Goal: Information Seeking & Learning: Learn about a topic

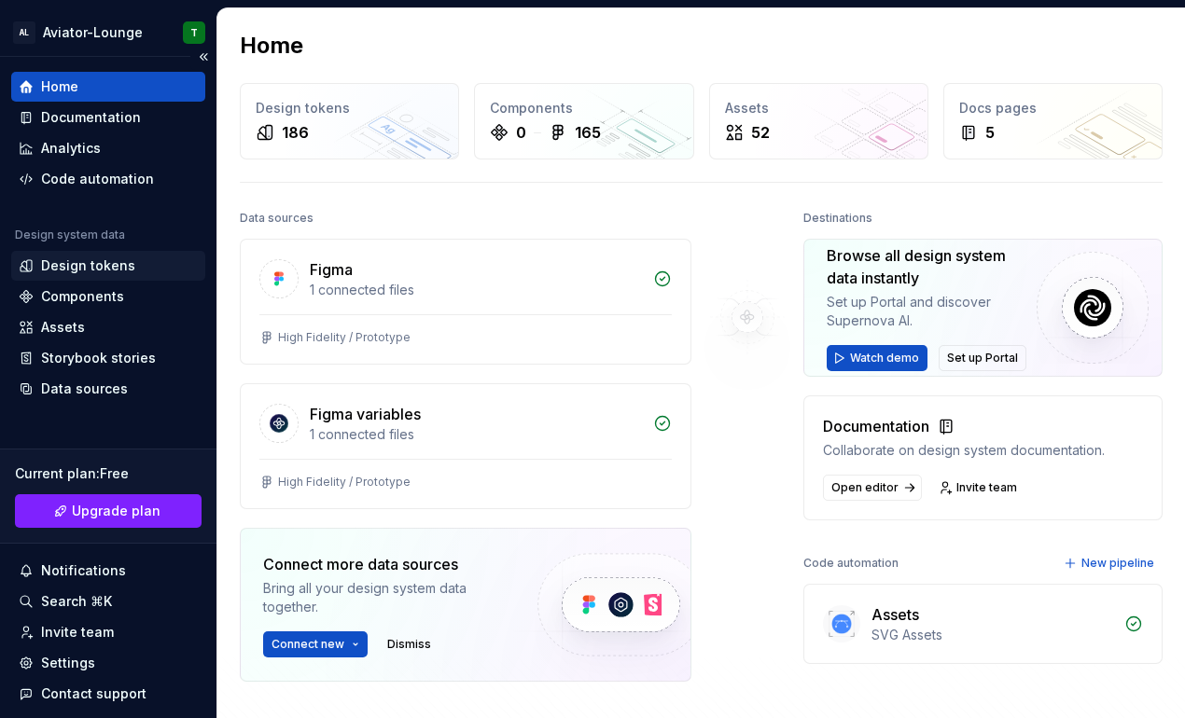
click at [128, 267] on div "Design tokens" at bounding box center [88, 266] width 94 height 19
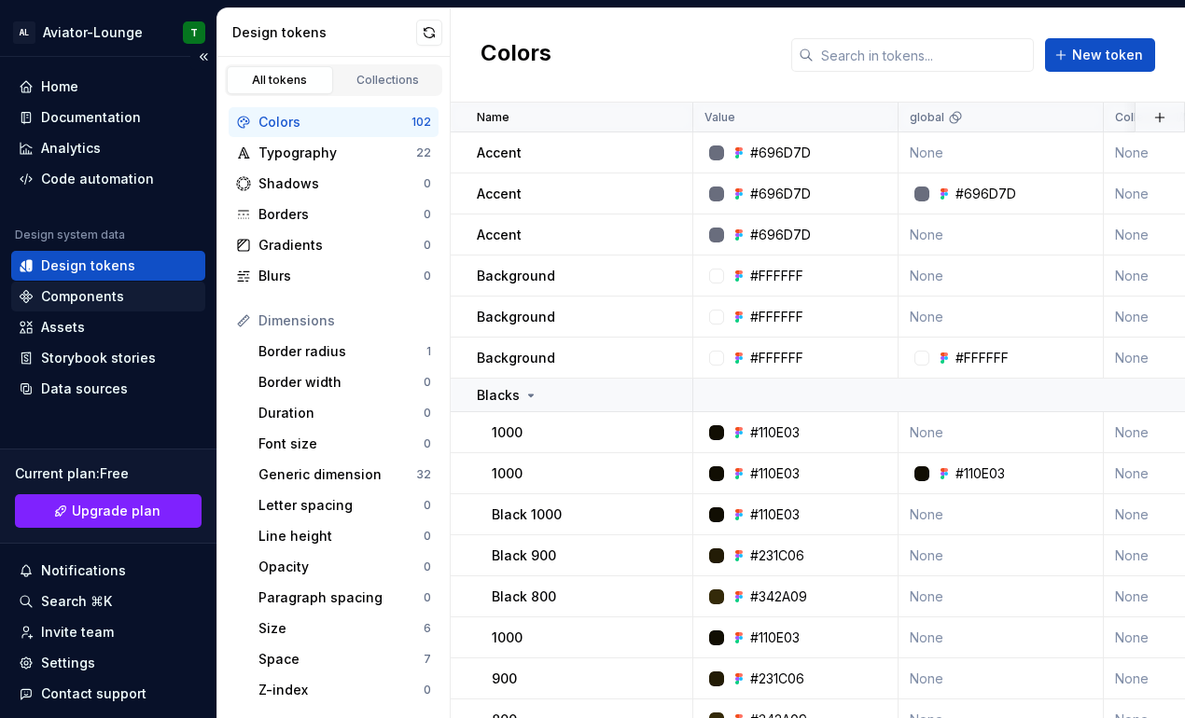
click at [104, 299] on div "Components" at bounding box center [82, 296] width 83 height 19
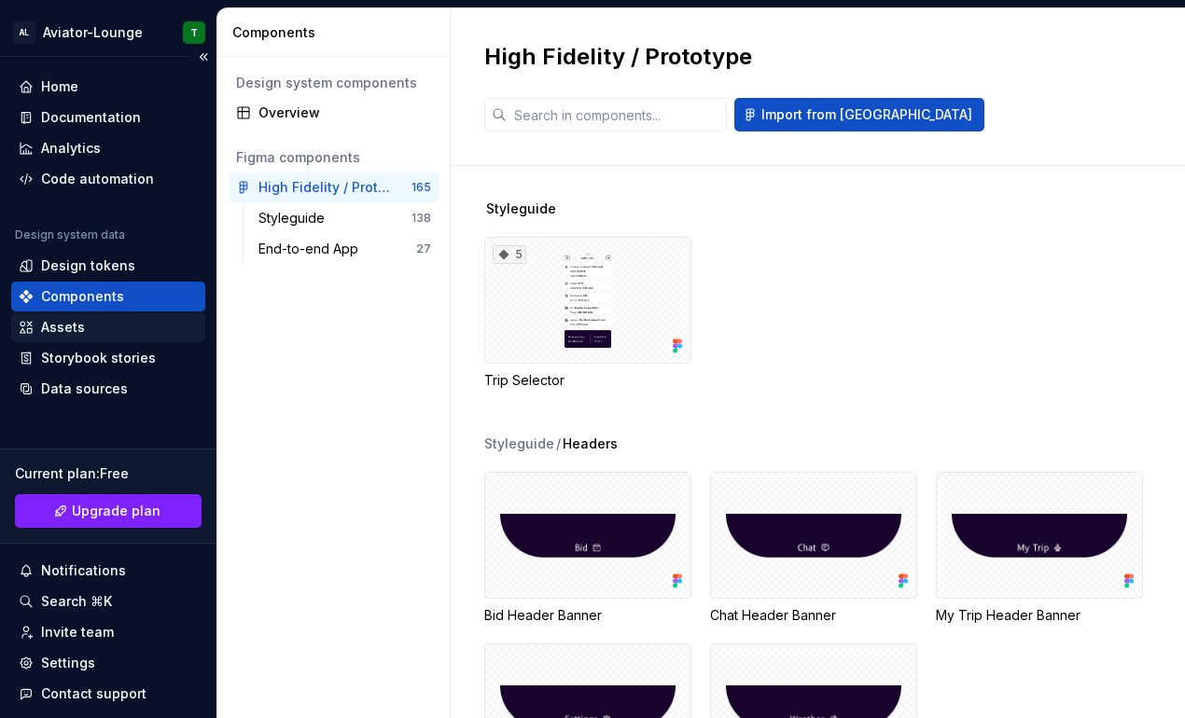
click at [102, 328] on div "Assets" at bounding box center [108, 327] width 179 height 19
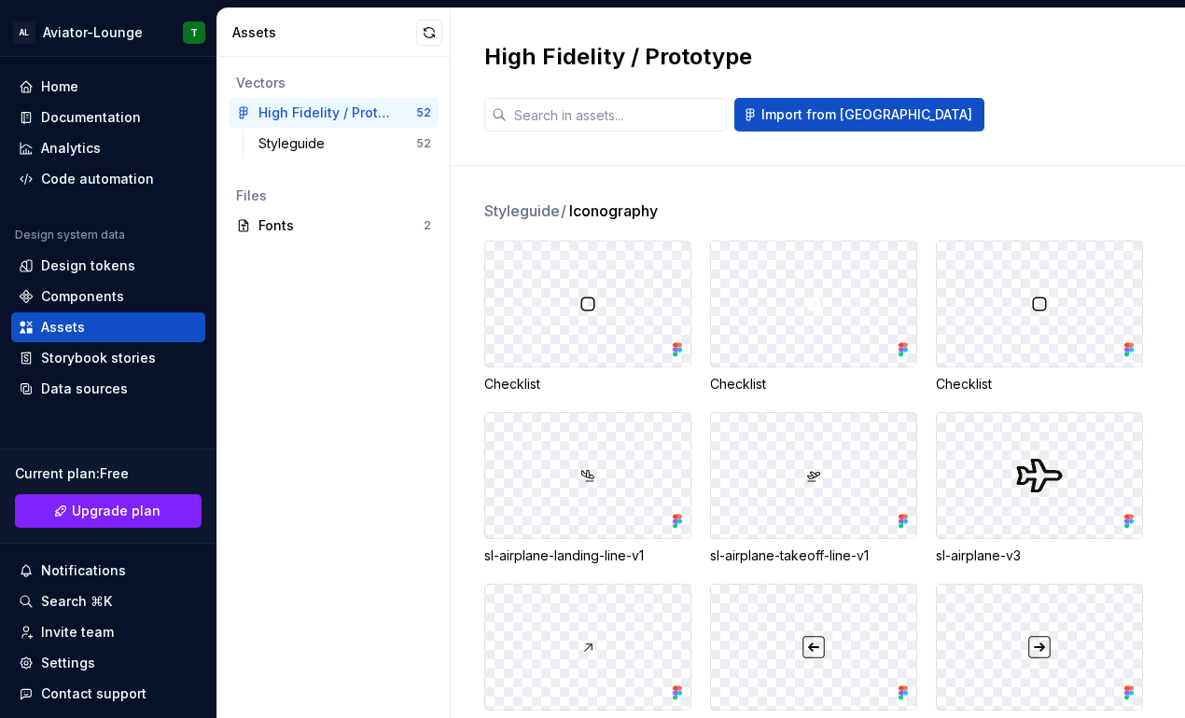
click at [644, 283] on div at bounding box center [587, 304] width 205 height 125
click at [681, 353] on icon at bounding box center [677, 349] width 19 height 19
click at [671, 351] on icon at bounding box center [677, 349] width 19 height 19
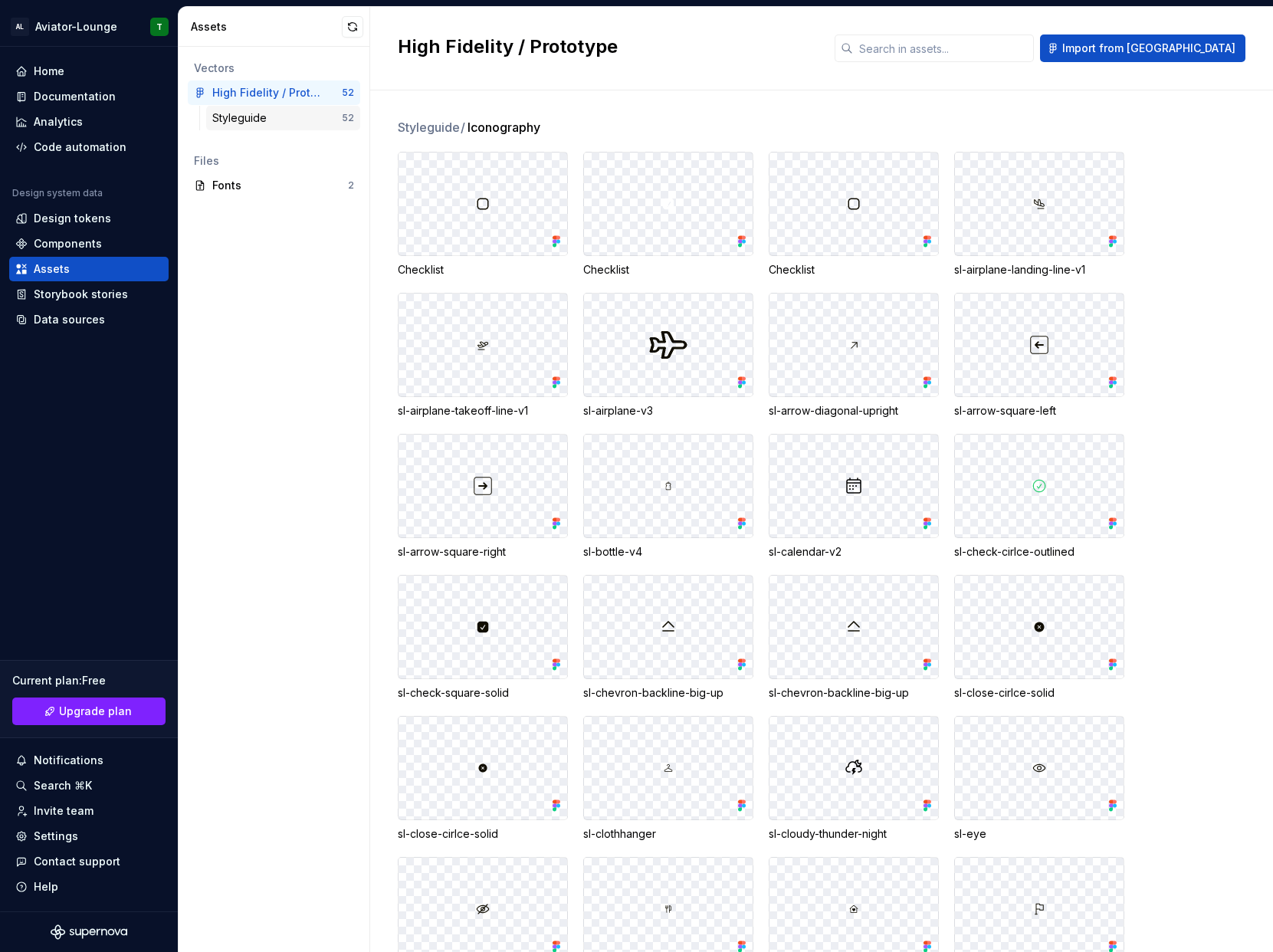
click at [293, 115] on div "Styleguide" at bounding box center [277, 117] width 130 height 16
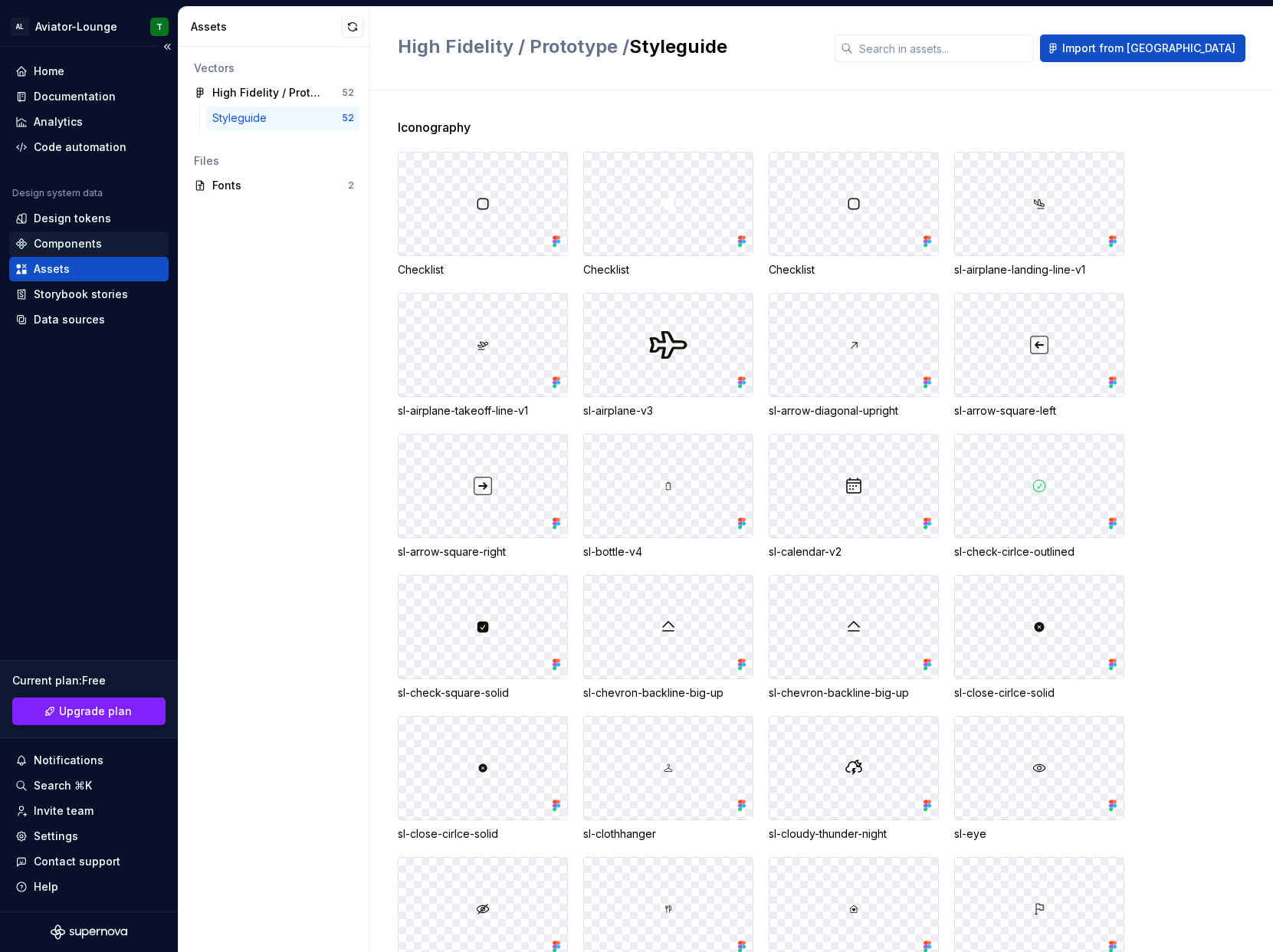
click at [104, 238] on div "Components" at bounding box center [89, 243] width 147 height 16
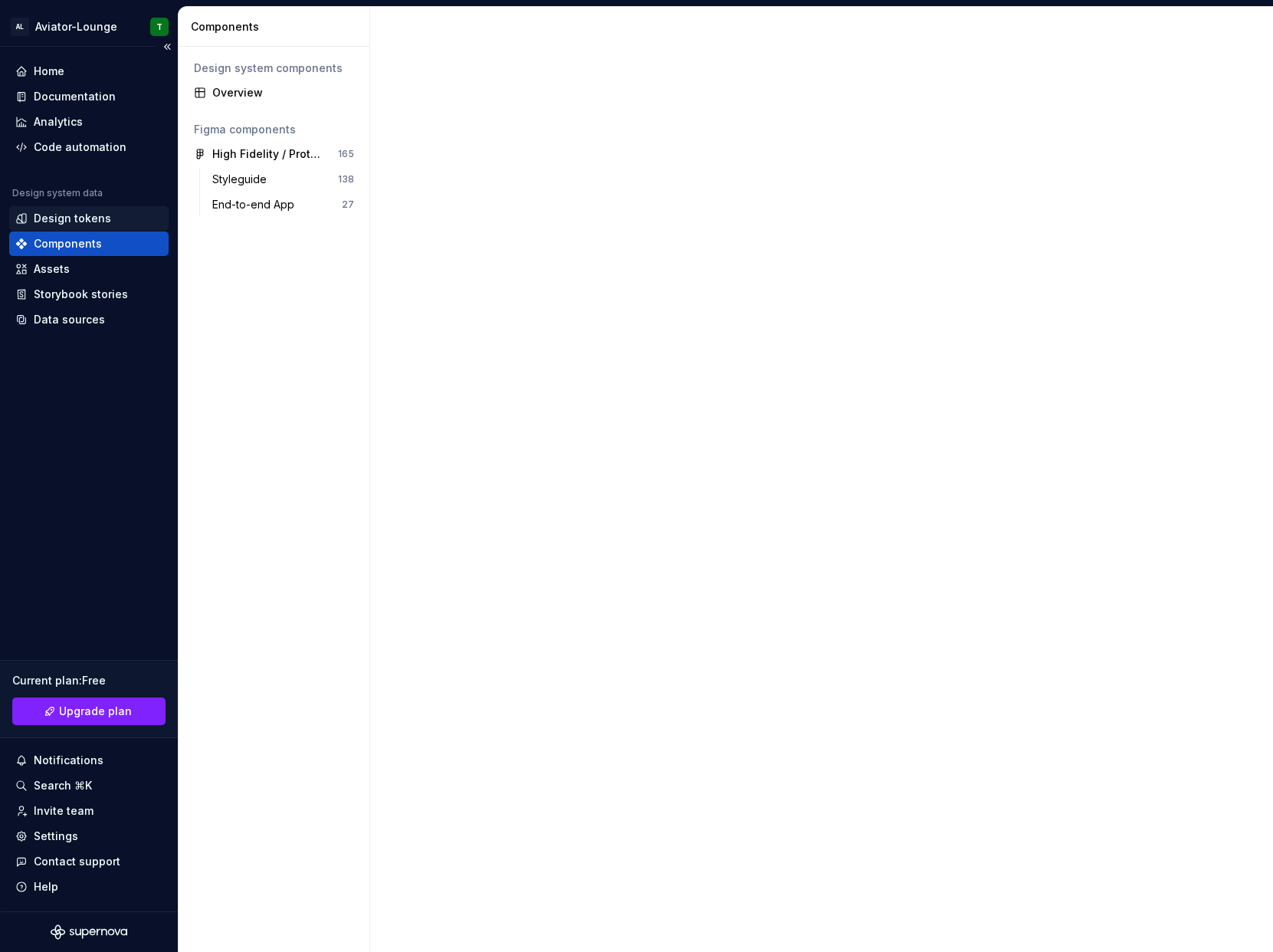
click at [108, 219] on div "Design tokens" at bounding box center [89, 218] width 147 height 16
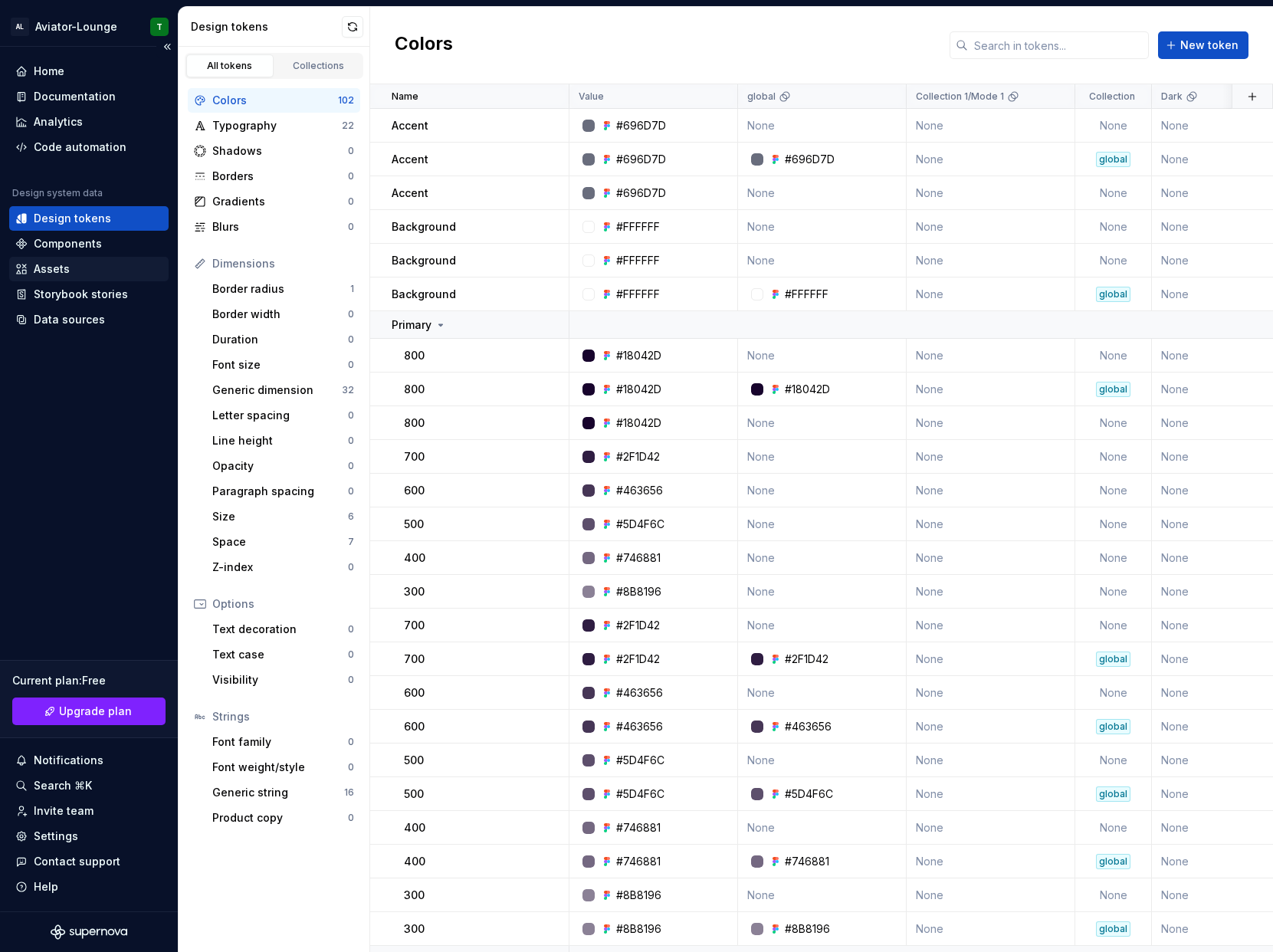
click at [91, 270] on div "Assets" at bounding box center [89, 269] width 147 height 16
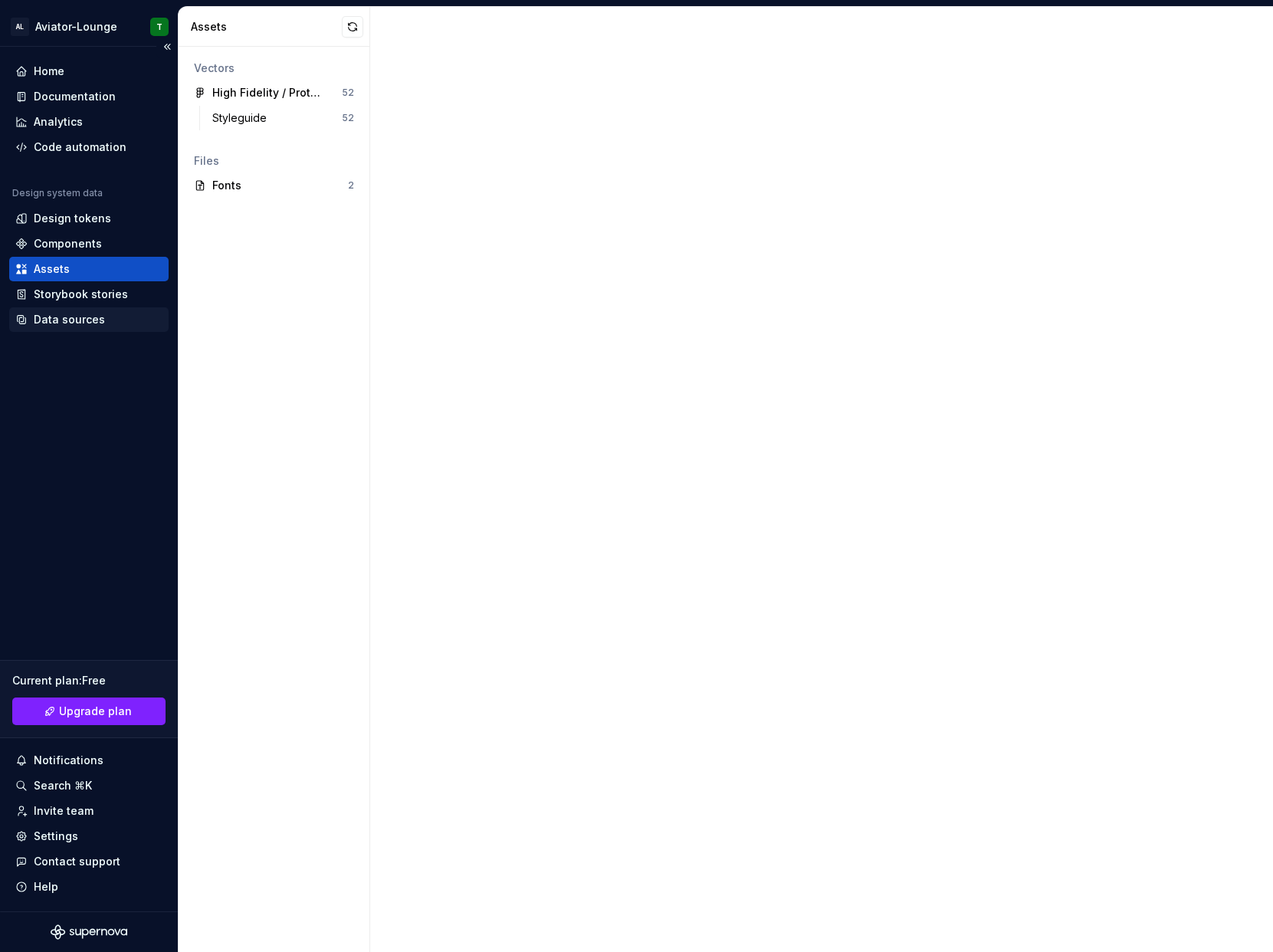
click at [106, 314] on div "Data sources" at bounding box center [89, 320] width 147 height 16
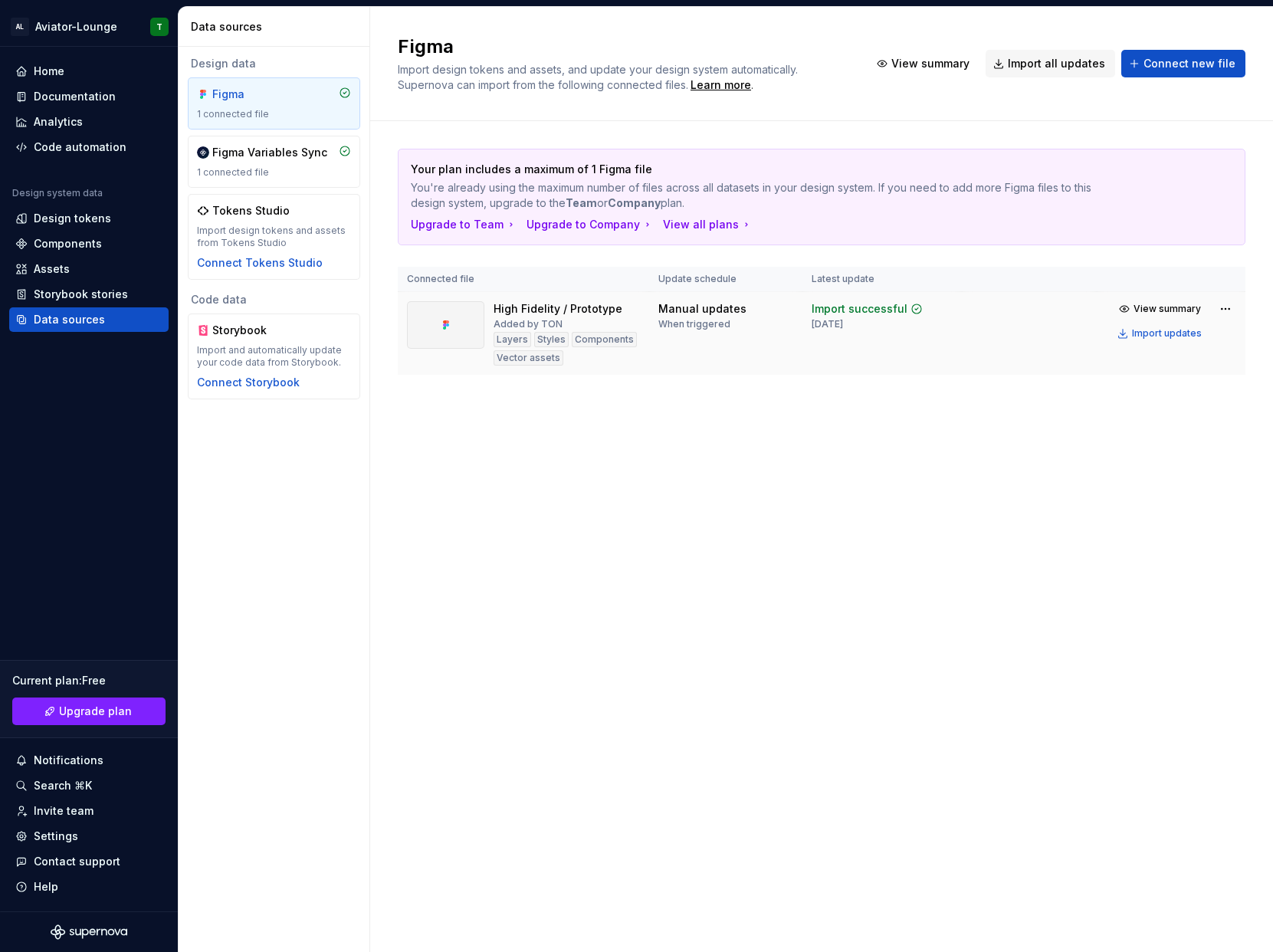
click at [775, 352] on td "Manual updates When triggered" at bounding box center [726, 333] width 154 height 84
click at [1222, 310] on html "AL Aviator-Lounge T Home Documentation Analytics Code automation Design system …" at bounding box center [636, 476] width 1273 height 952
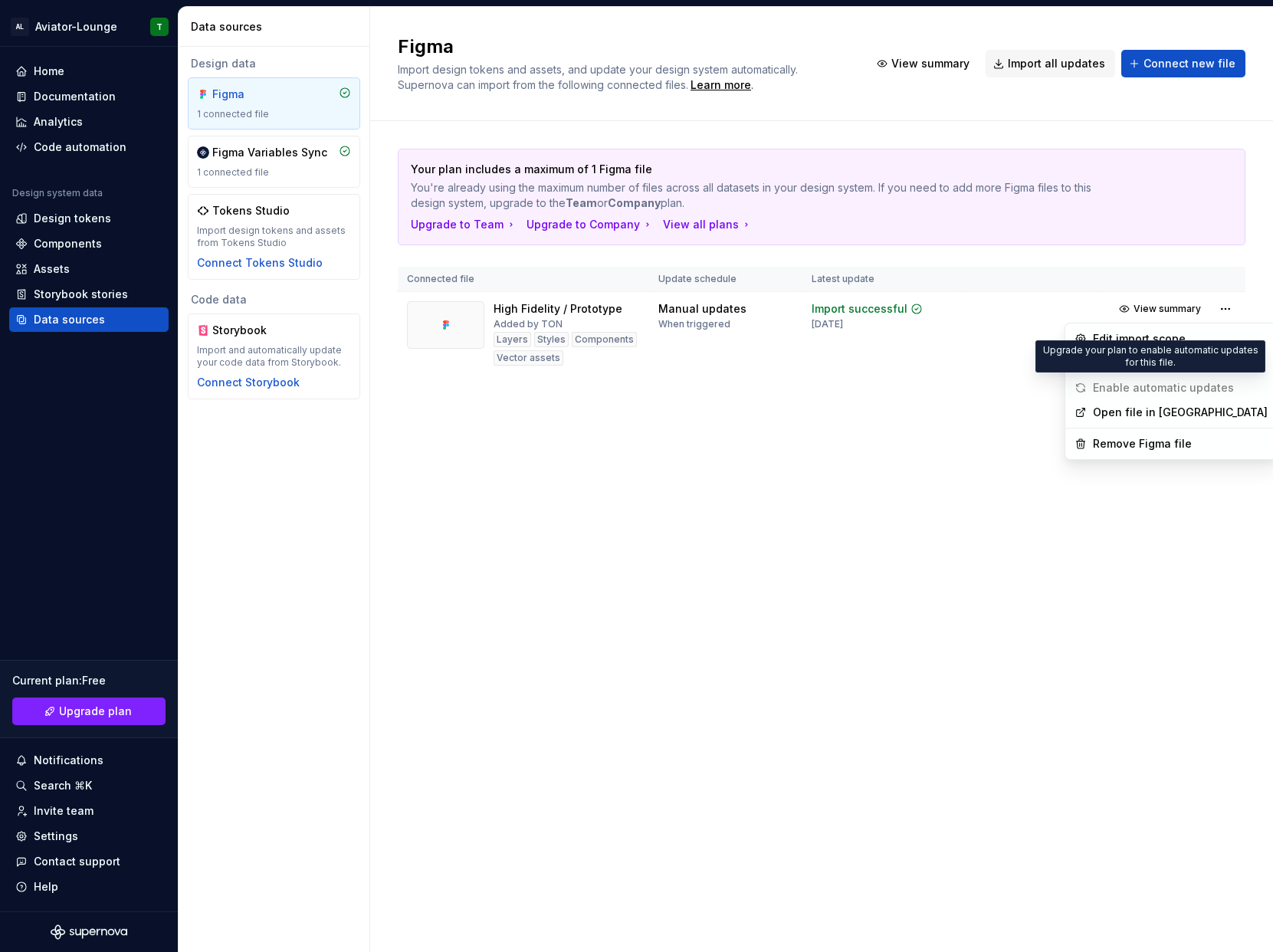
click at [1089, 387] on span "Enable automatic updates" at bounding box center [1154, 388] width 172 height 25
click at [1113, 385] on span "Enable automatic updates" at bounding box center [1154, 388] width 172 height 25
click at [1088, 385] on span "Enable automatic updates" at bounding box center [1154, 388] width 172 height 25
click at [1095, 331] on div "Edit import scope" at bounding box center [1180, 338] width 175 height 16
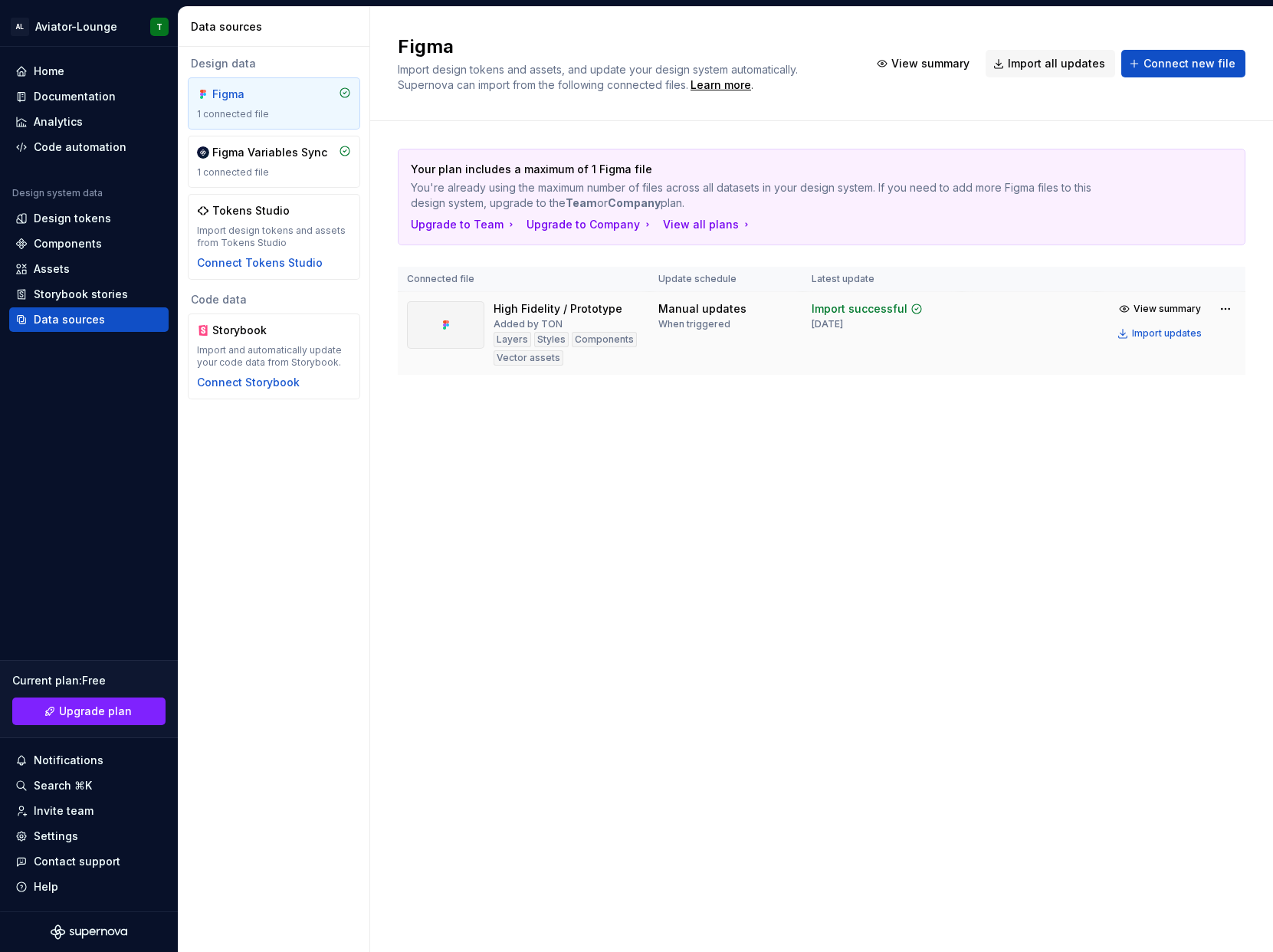
click at [655, 323] on td "Manual updates When triggered" at bounding box center [726, 333] width 154 height 84
click at [1146, 309] on span "View summary" at bounding box center [1168, 308] width 67 height 12
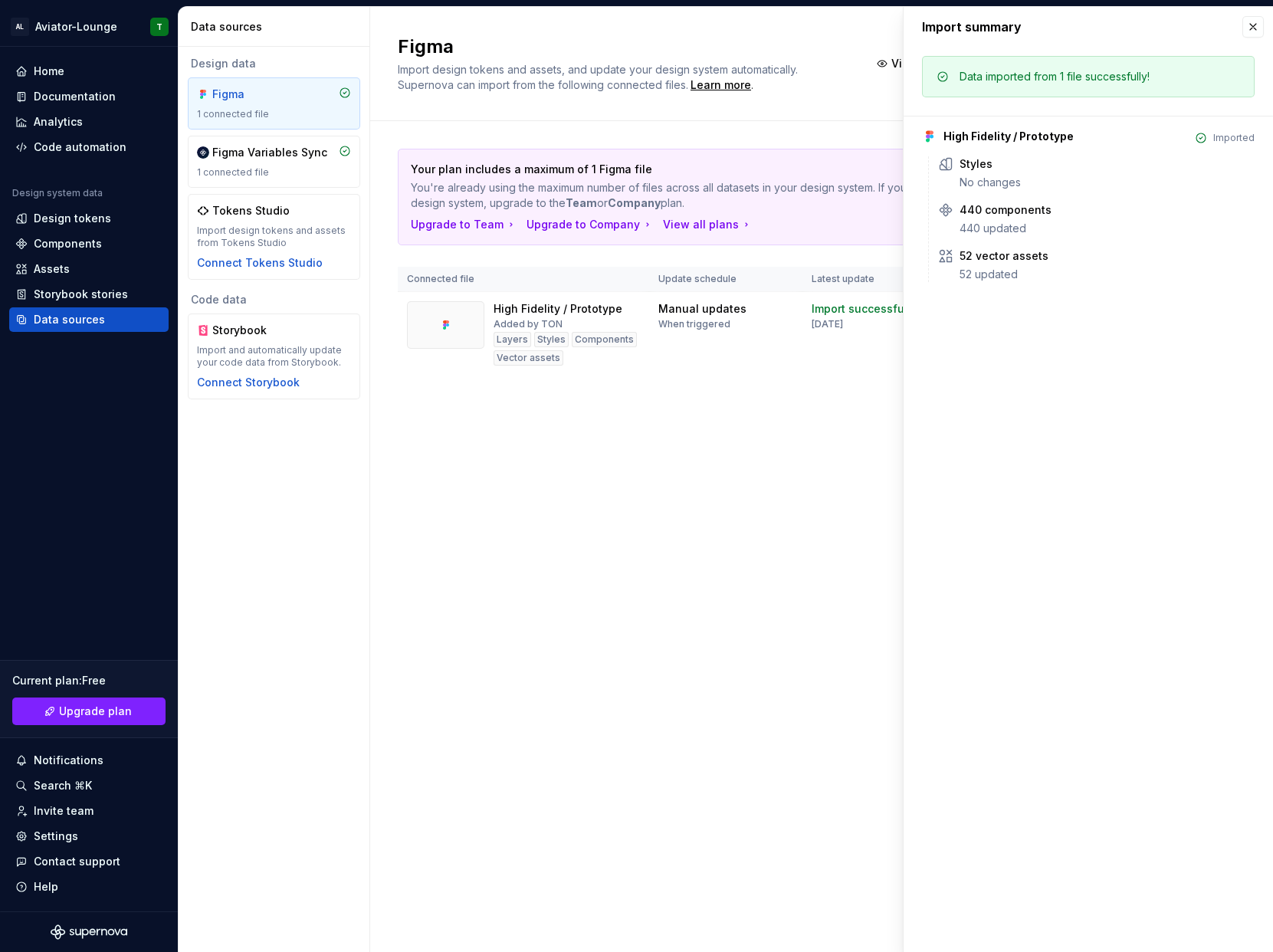
click at [847, 421] on div "Your plan includes a maximum of 1 Figma file You're already using the maximum n…" at bounding box center [822, 277] width 848 height 312
click at [44, 266] on div "Assets" at bounding box center [52, 269] width 36 height 16
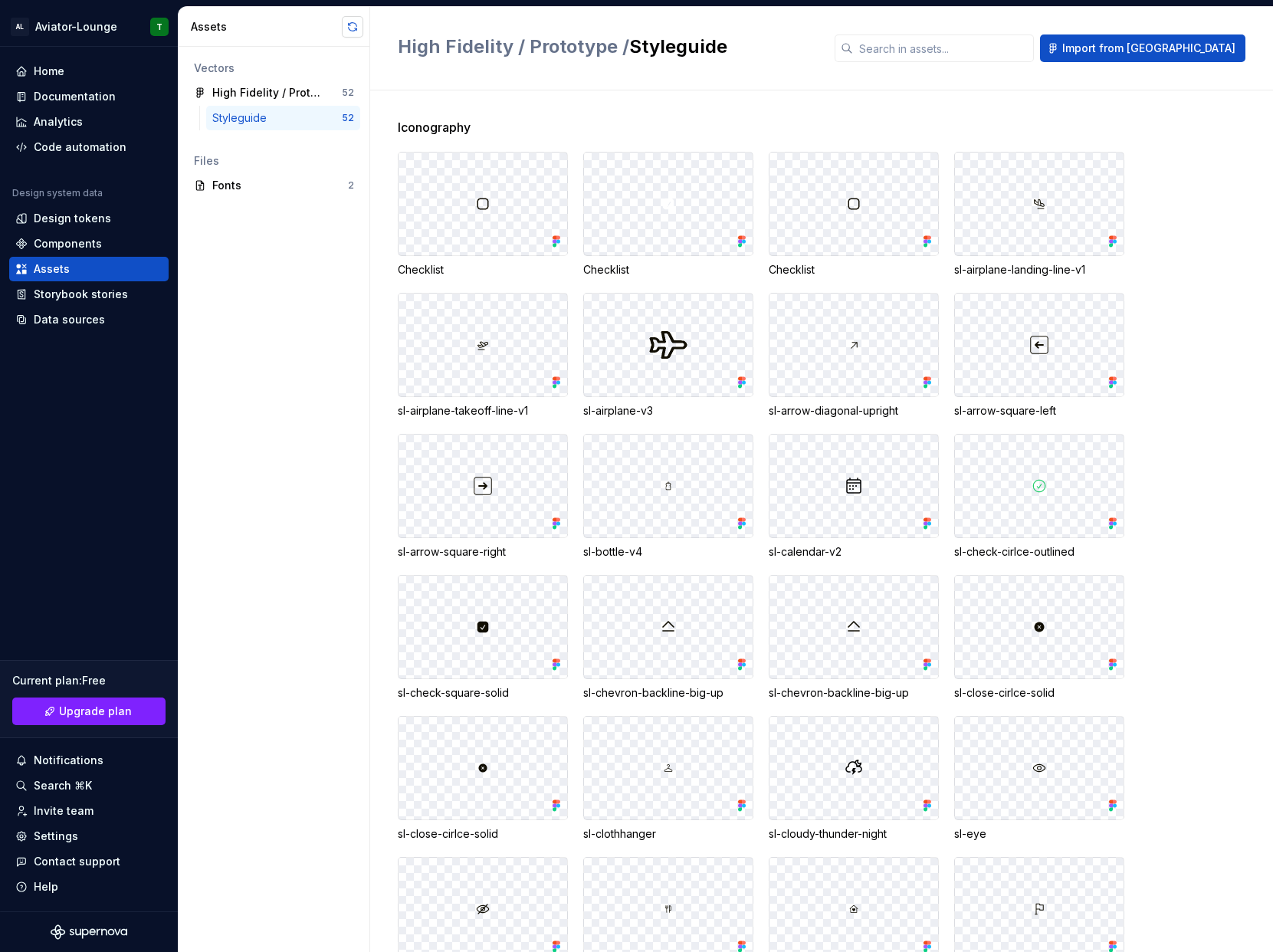
click at [352, 30] on button "button" at bounding box center [353, 27] width 21 height 21
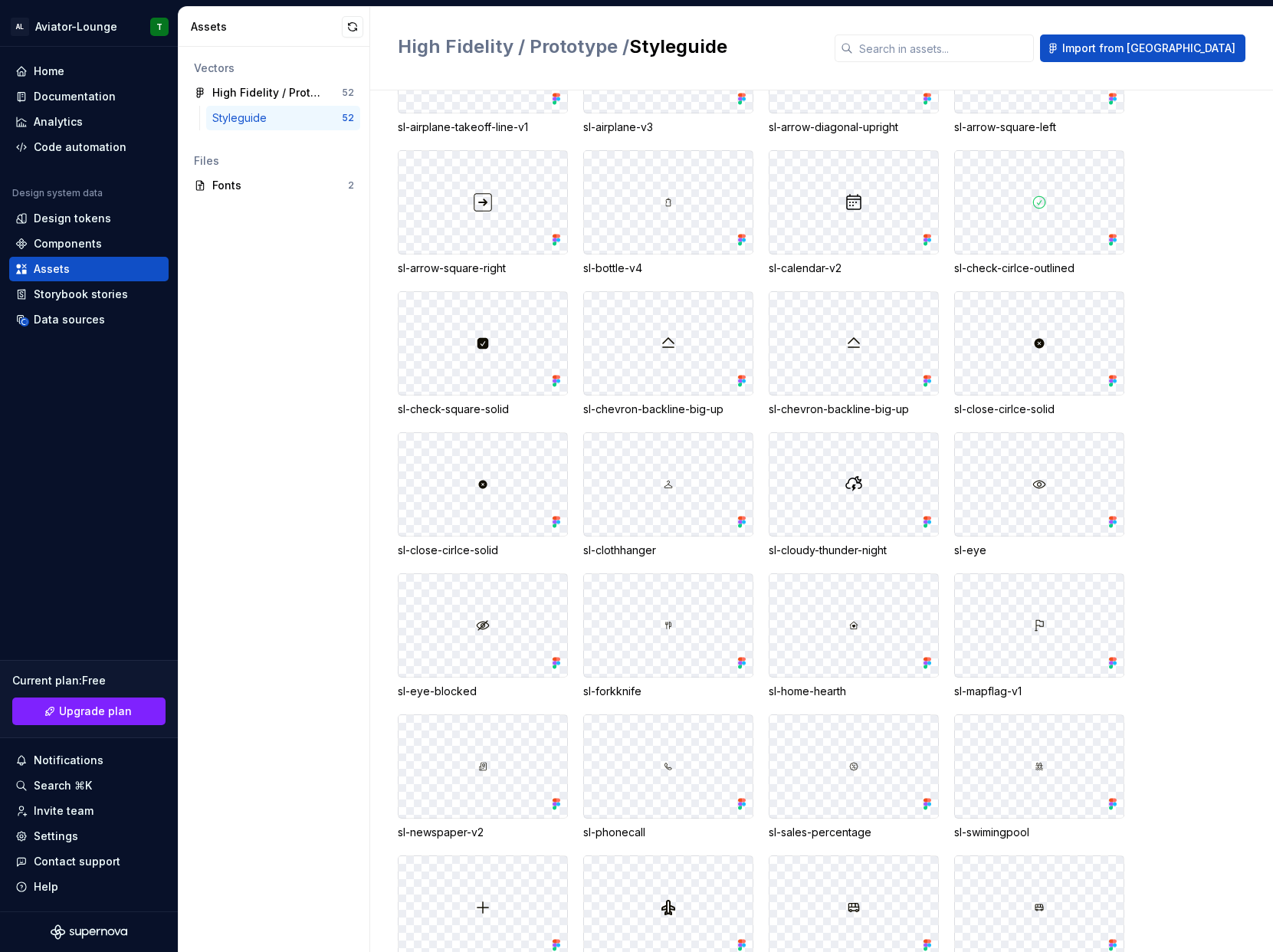
scroll to position [45, 0]
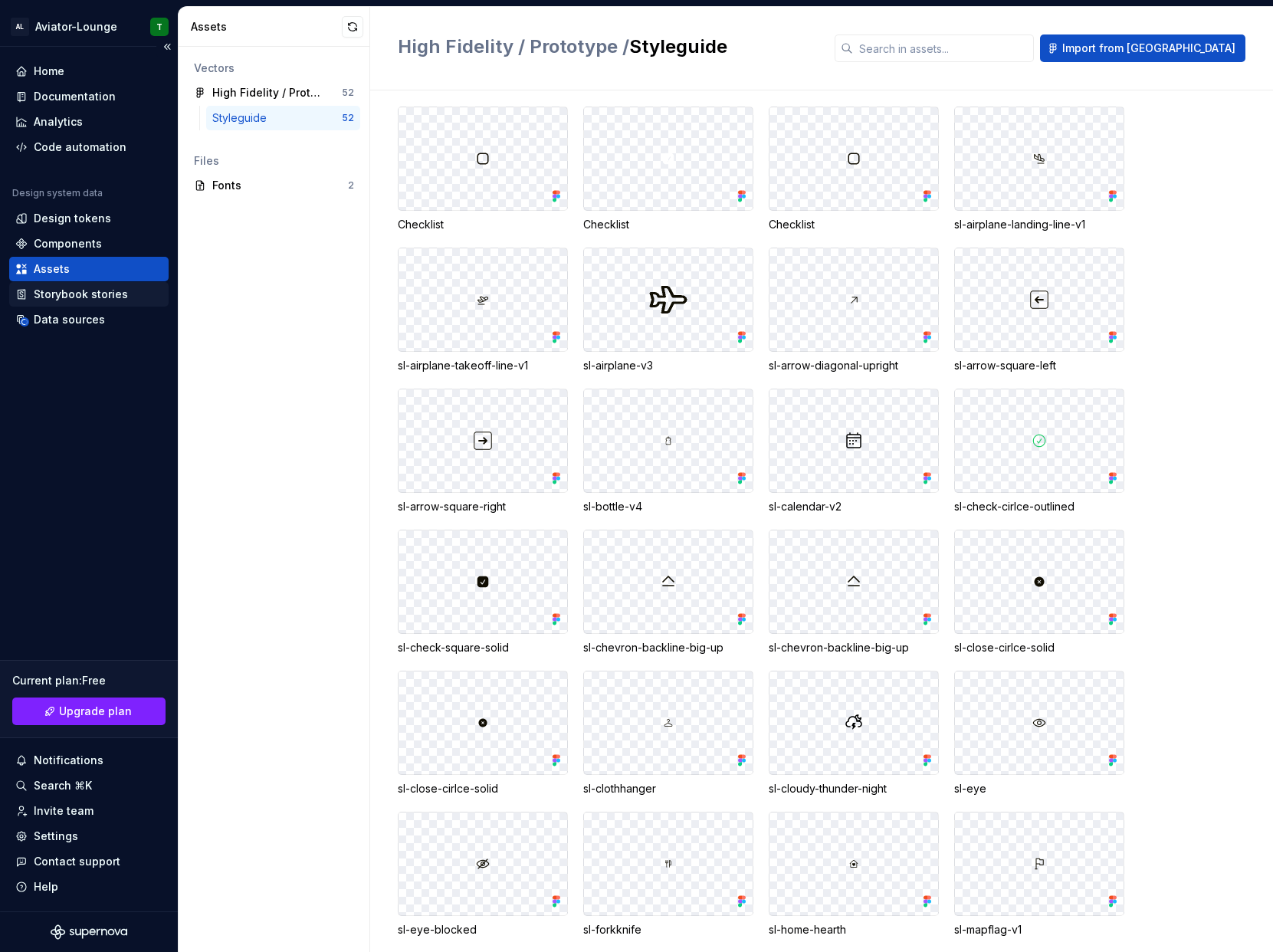
click at [83, 298] on div "Storybook stories" at bounding box center [81, 294] width 95 height 16
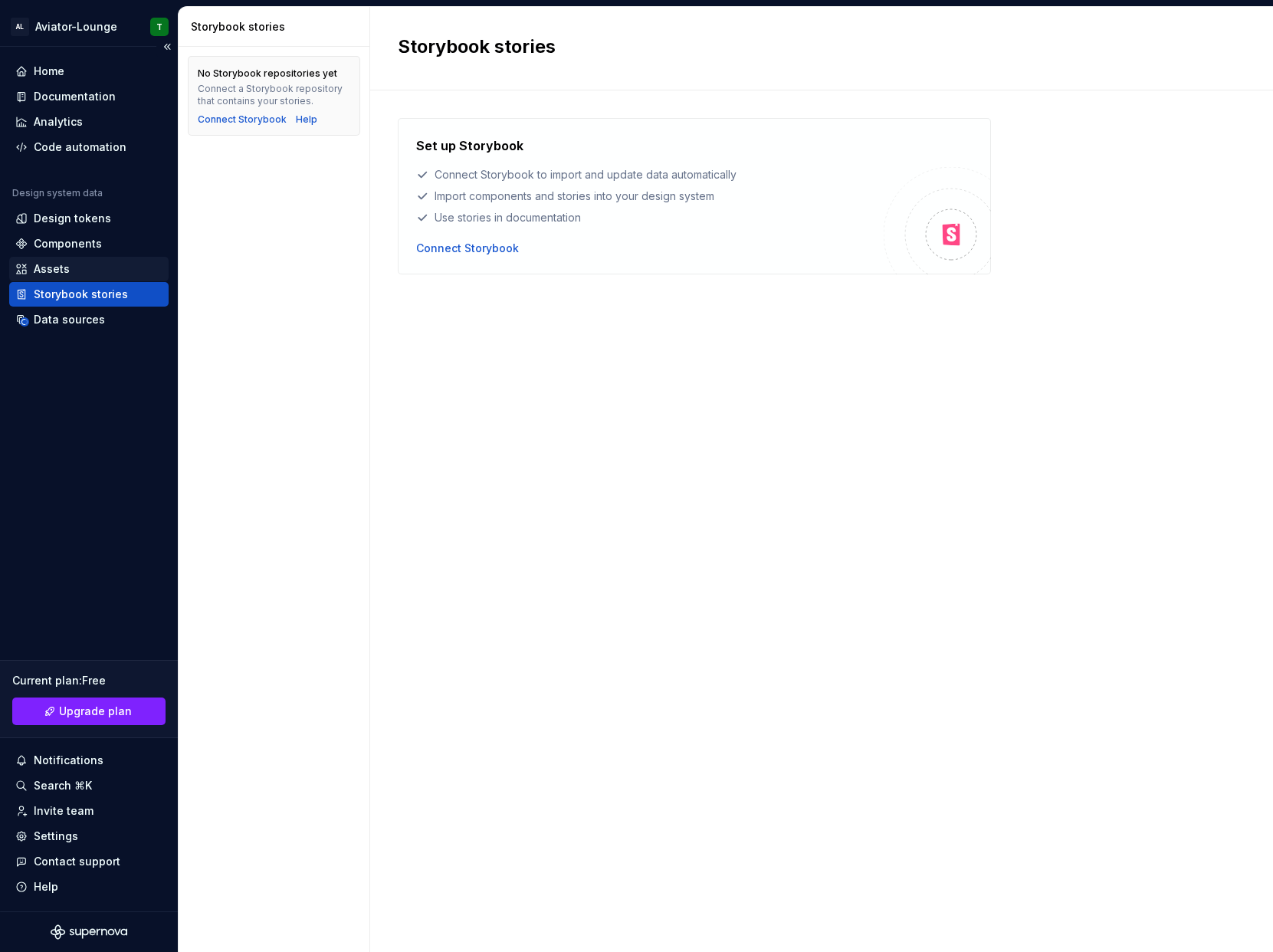
click at [80, 272] on div "Assets" at bounding box center [89, 269] width 147 height 16
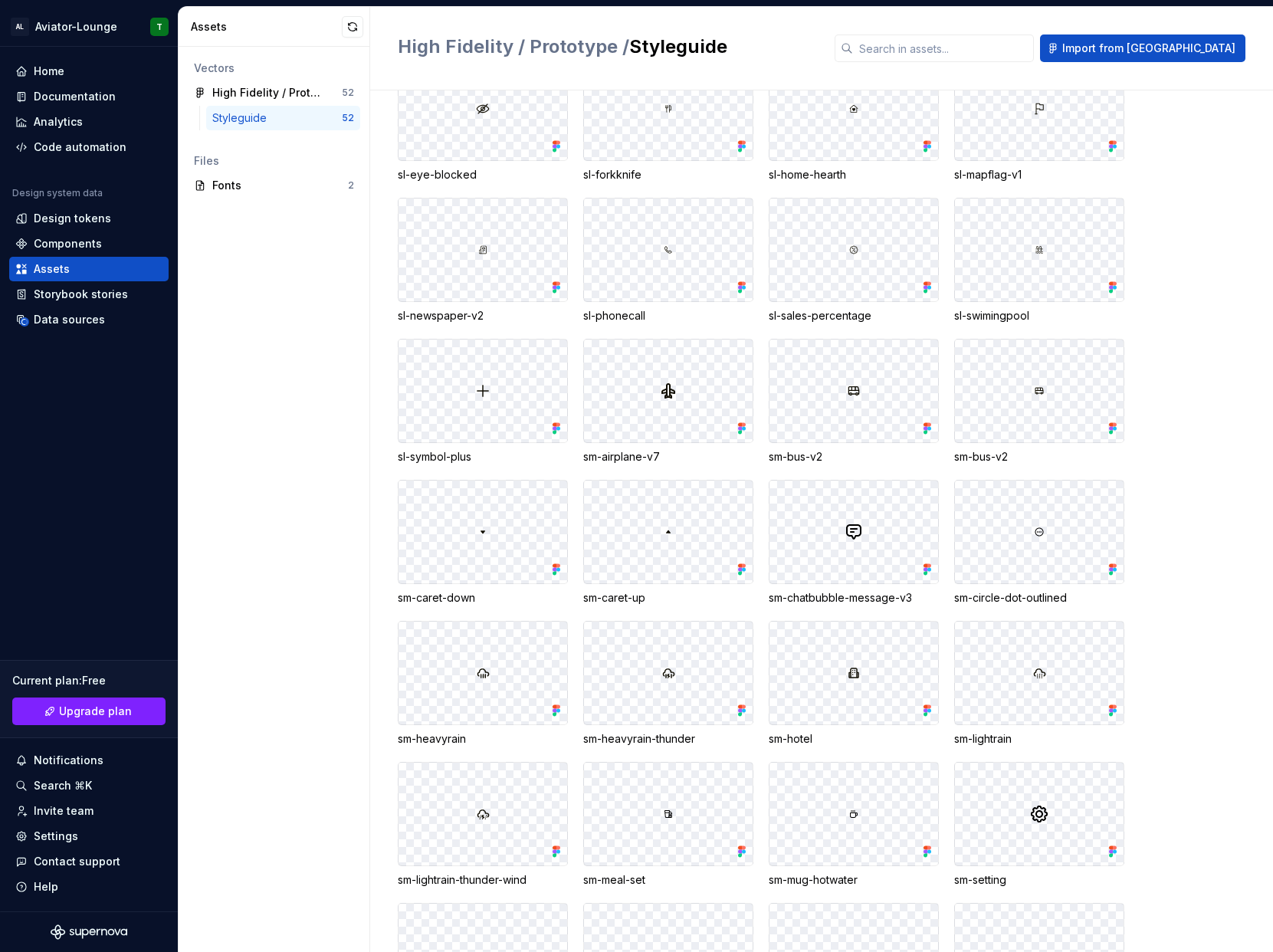
scroll to position [791, 0]
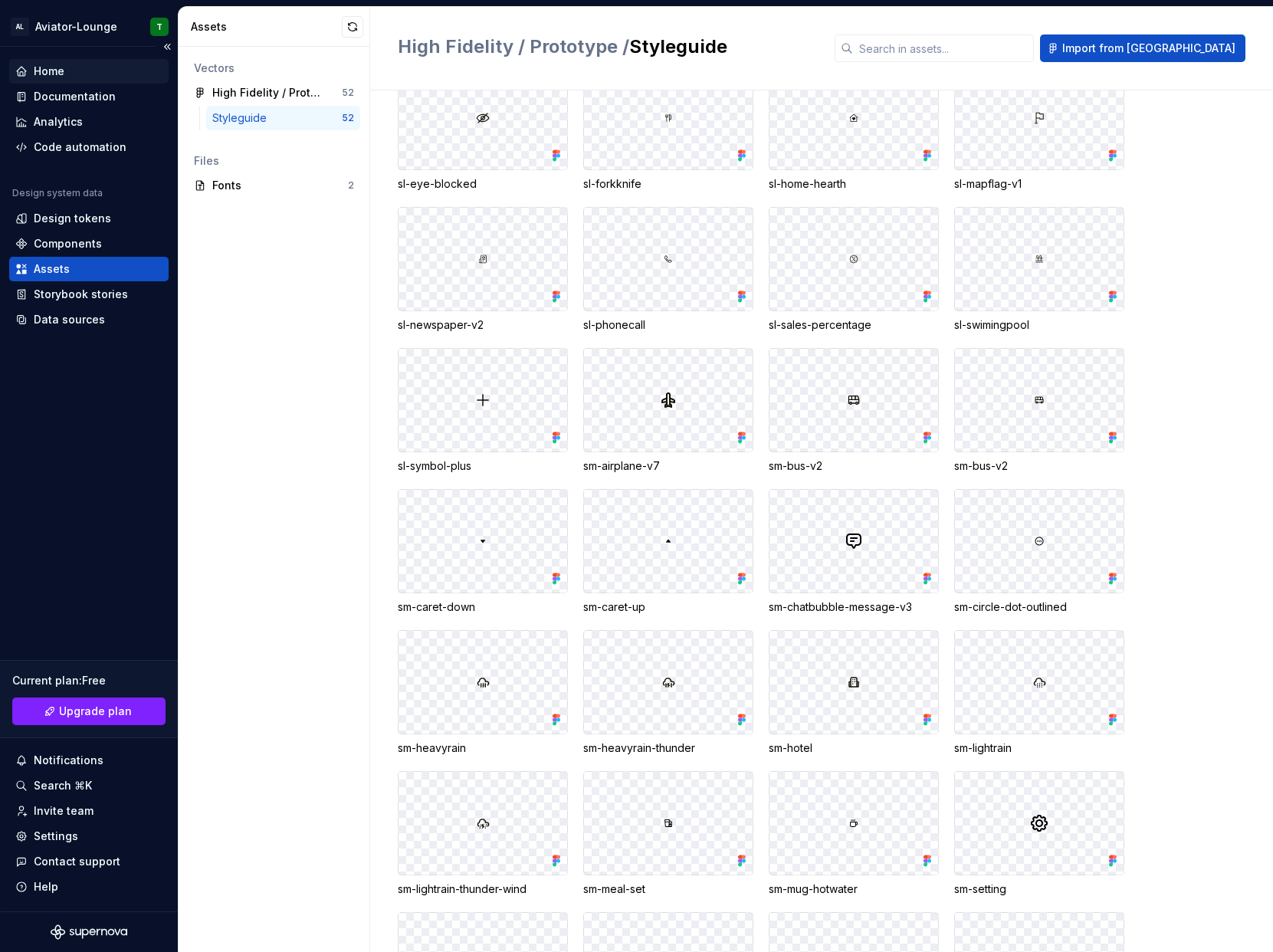
click at [74, 71] on div "Home" at bounding box center [89, 71] width 147 height 16
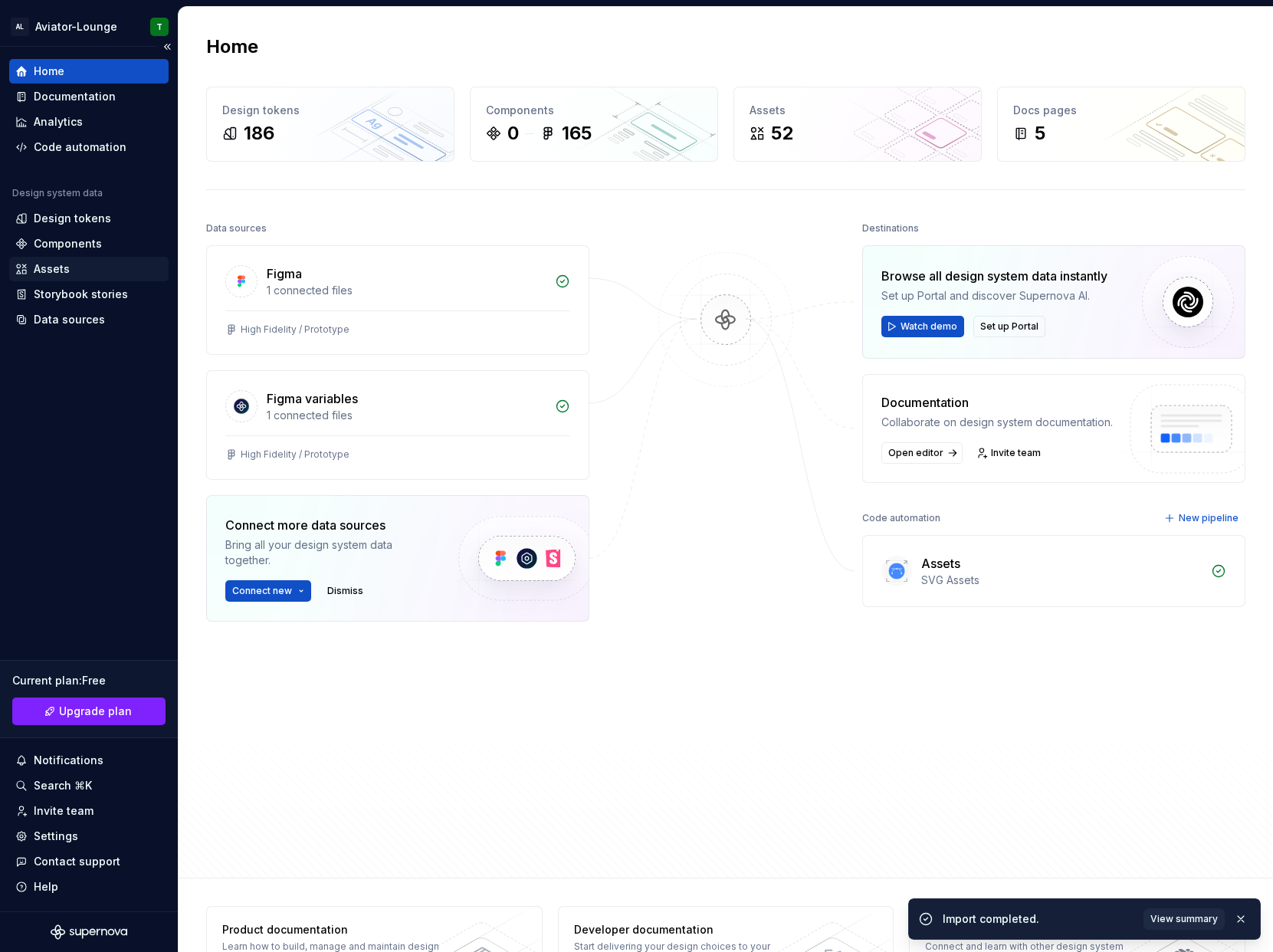
click at [95, 273] on div "Assets" at bounding box center [89, 269] width 147 height 16
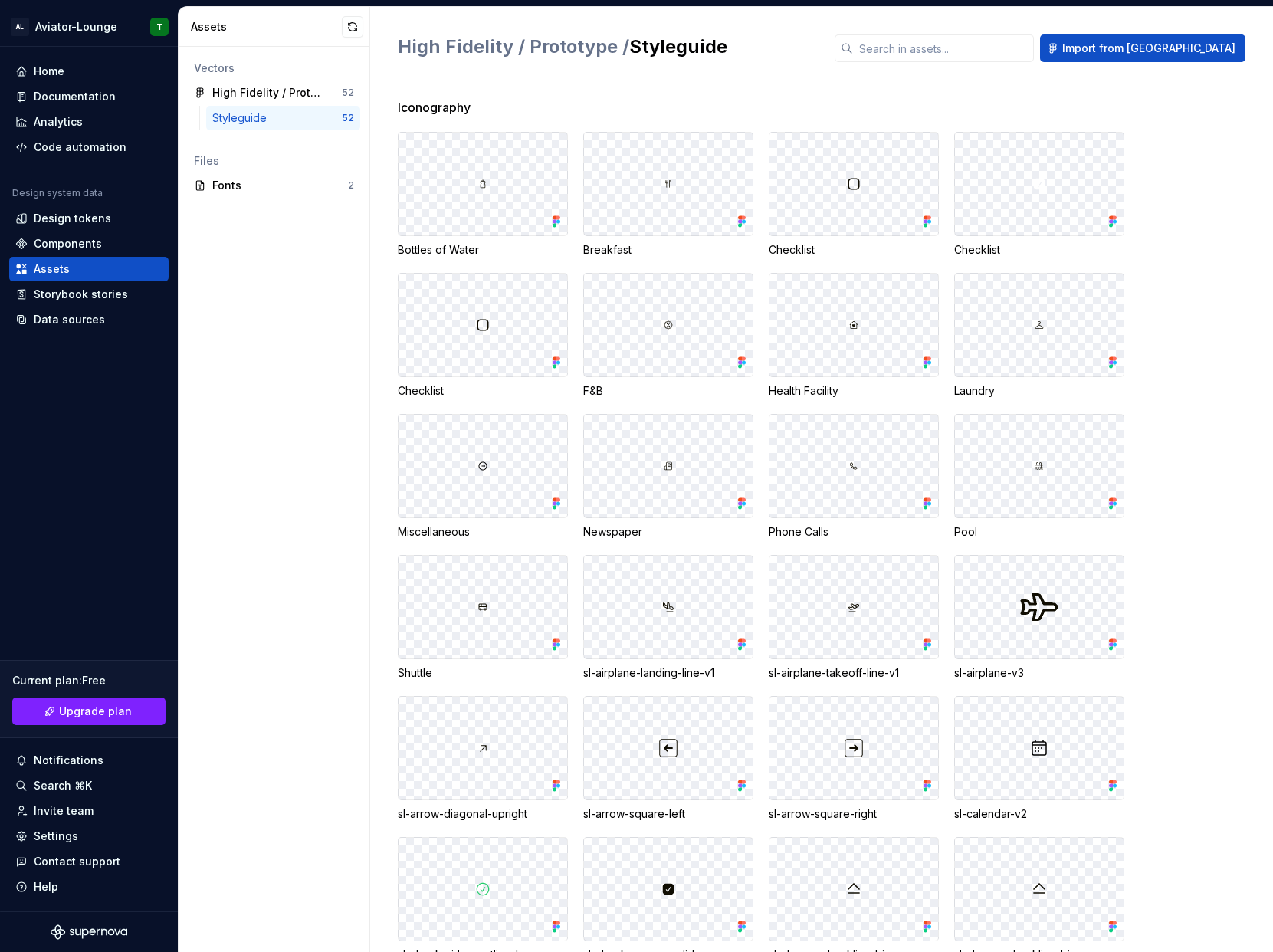
scroll to position [21, 0]
click at [859, 324] on div at bounding box center [854, 324] width 168 height 103
click at [836, 321] on div at bounding box center [854, 324] width 168 height 103
